Goal: Task Accomplishment & Management: Use online tool/utility

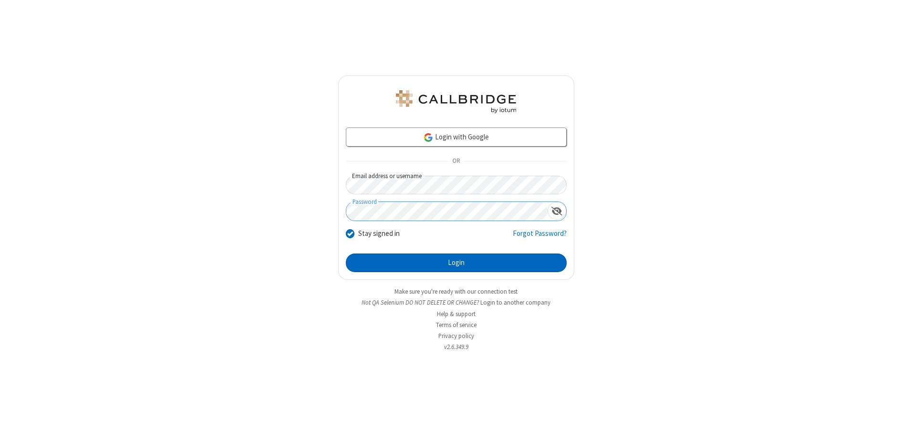
click at [456, 262] on button "Login" at bounding box center [456, 262] width 221 height 19
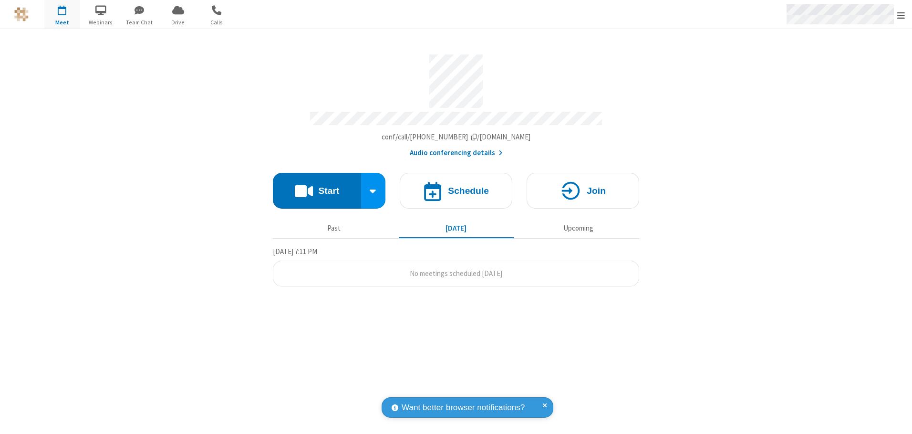
click at [901, 15] on span "Open menu" at bounding box center [902, 15] width 8 height 10
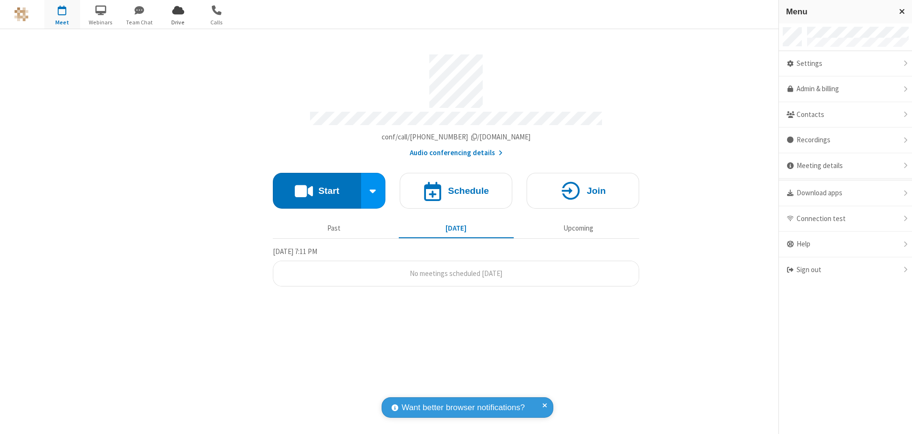
click at [178, 22] on span "Drive" at bounding box center [178, 22] width 36 height 9
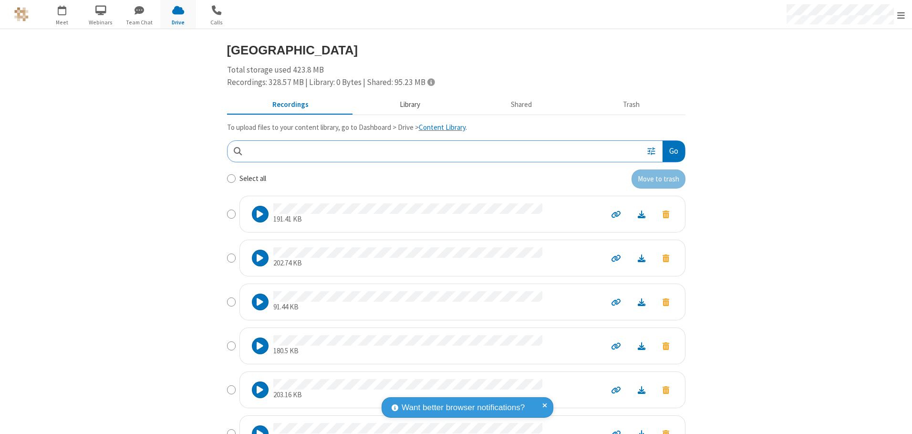
click at [405, 105] on button "Library" at bounding box center [410, 105] width 112 height 18
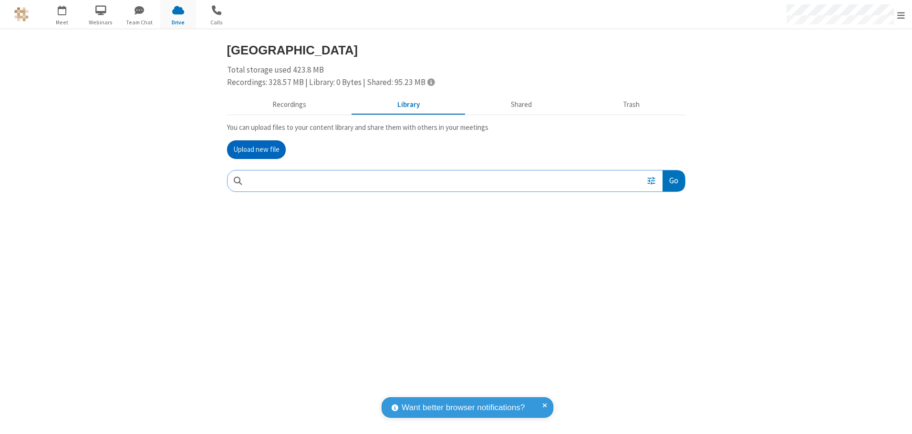
click at [256, 149] on button "Upload new file" at bounding box center [256, 149] width 59 height 19
click at [666, 243] on span "Move to trash" at bounding box center [666, 243] width 7 height 9
click at [631, 105] on button "Trash" at bounding box center [632, 105] width 108 height 18
